Goal: Find specific page/section: Find specific page/section

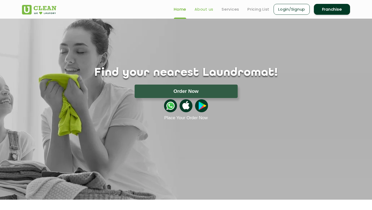
click at [209, 10] on link "About us" at bounding box center [204, 9] width 19 height 6
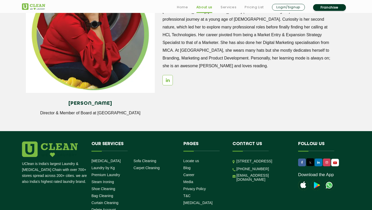
scroll to position [665, 0]
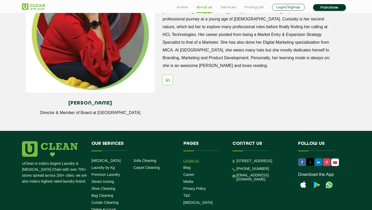
click at [195, 161] on link "Locate us" at bounding box center [191, 160] width 16 height 4
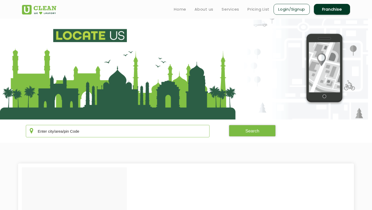
click at [173, 133] on input "text" at bounding box center [118, 131] width 184 height 12
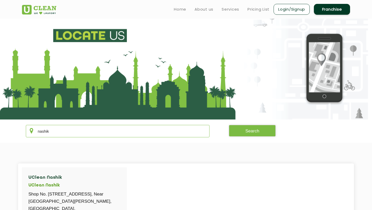
type input "nashik"
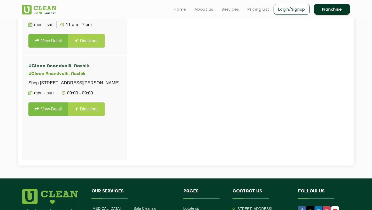
scroll to position [212, 0]
